Goal: Navigation & Orientation: Find specific page/section

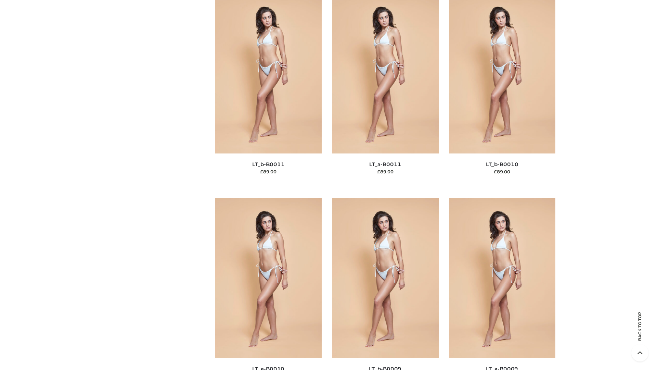
scroll to position [3074, 0]
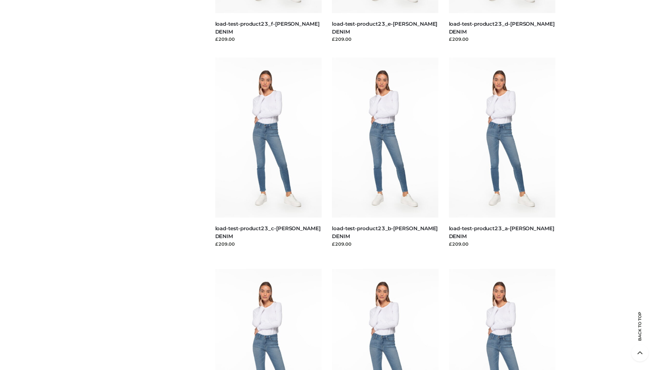
scroll to position [600, 0]
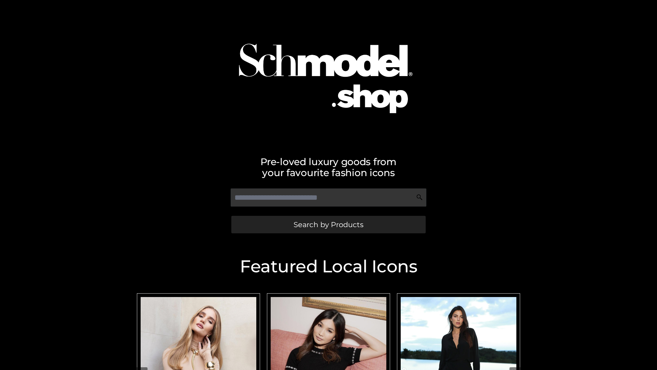
click at [328, 224] on span "Search by Products" at bounding box center [329, 224] width 70 height 7
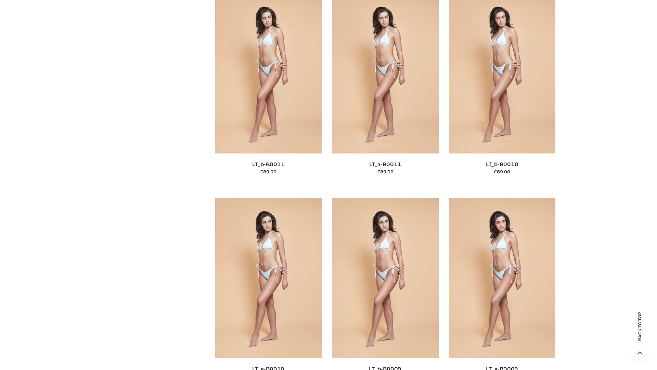
scroll to position [3074, 0]
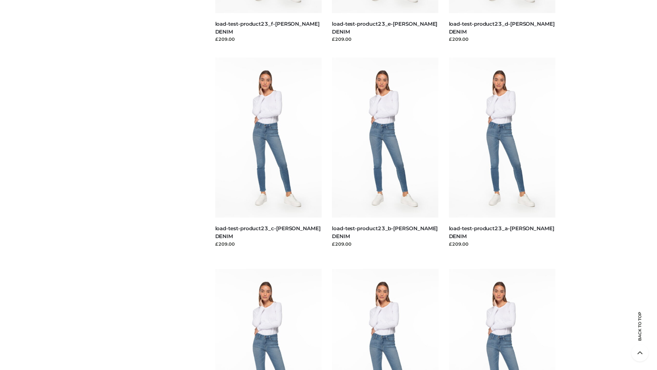
scroll to position [600, 0]
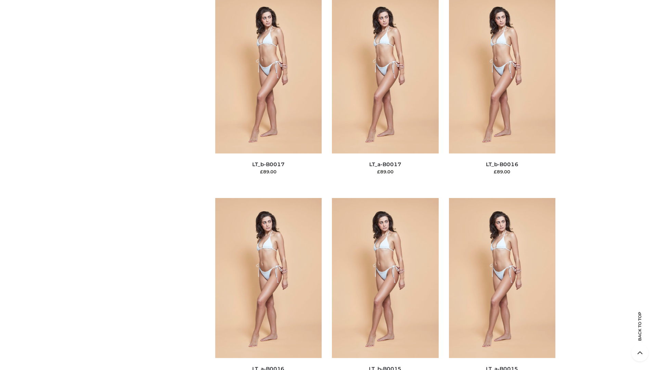
scroll to position [2250, 0]
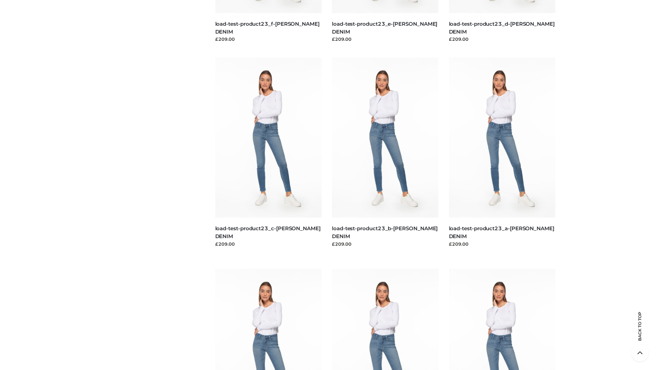
scroll to position [600, 0]
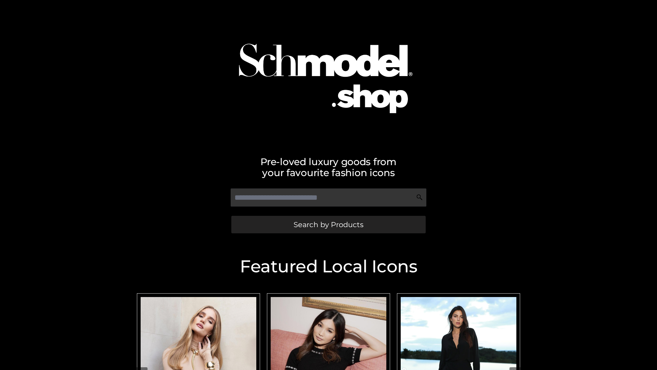
click at [328, 224] on span "Search by Products" at bounding box center [329, 224] width 70 height 7
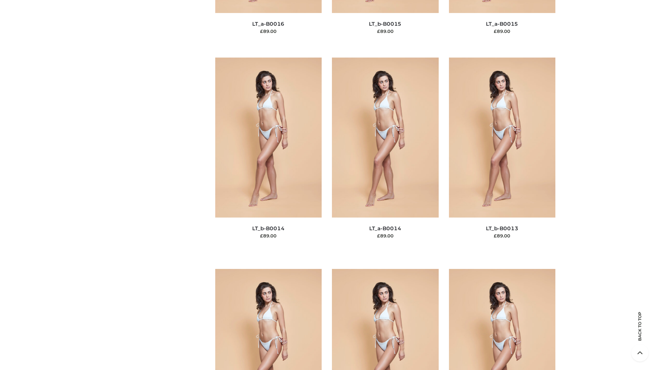
scroll to position [2435, 0]
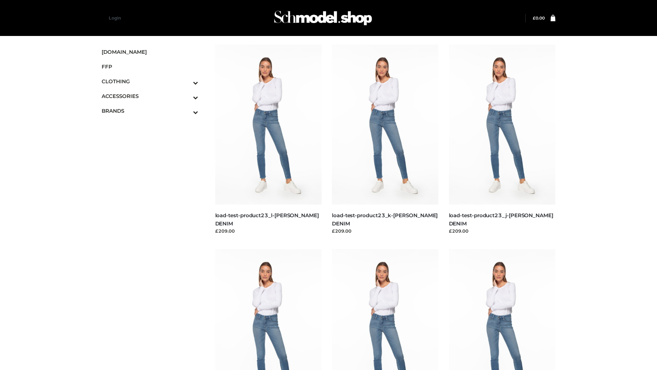
scroll to position [600, 0]
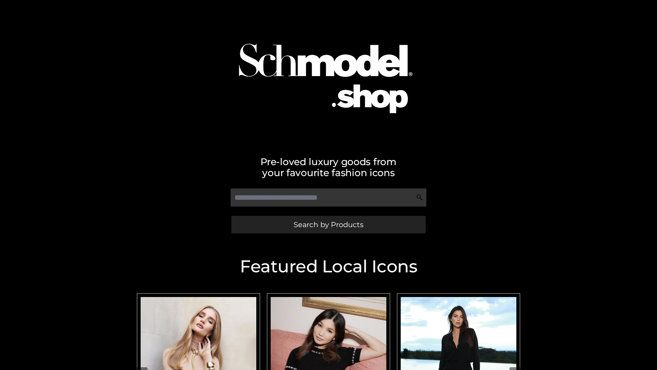
click at [328, 224] on span "Search by Products" at bounding box center [329, 224] width 70 height 7
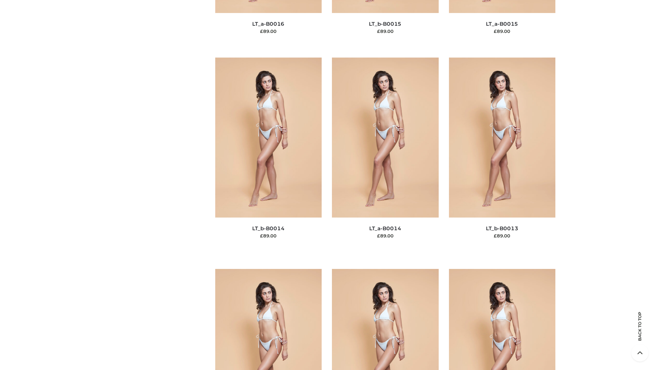
scroll to position [2435, 0]
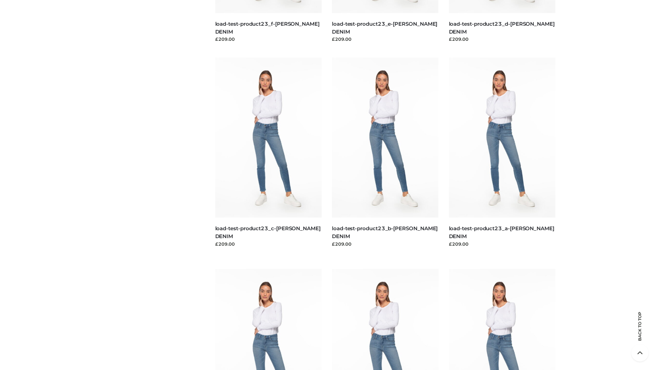
scroll to position [600, 0]
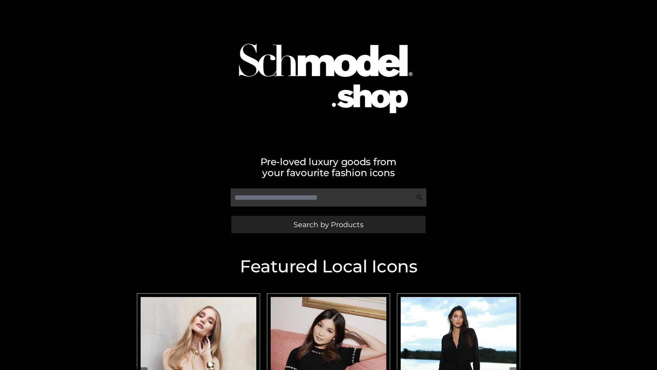
click at [328, 224] on span "Search by Products" at bounding box center [329, 224] width 70 height 7
